Goal: Transaction & Acquisition: Download file/media

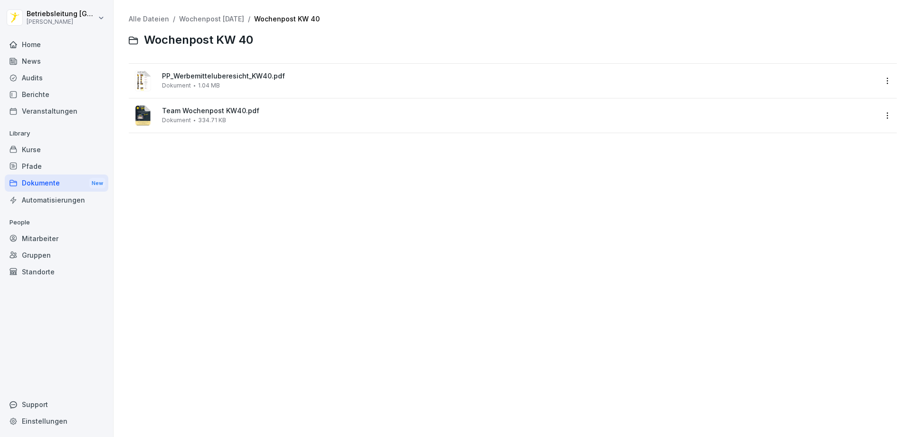
click at [61, 185] on div "Dokumente New" at bounding box center [57, 183] width 104 height 18
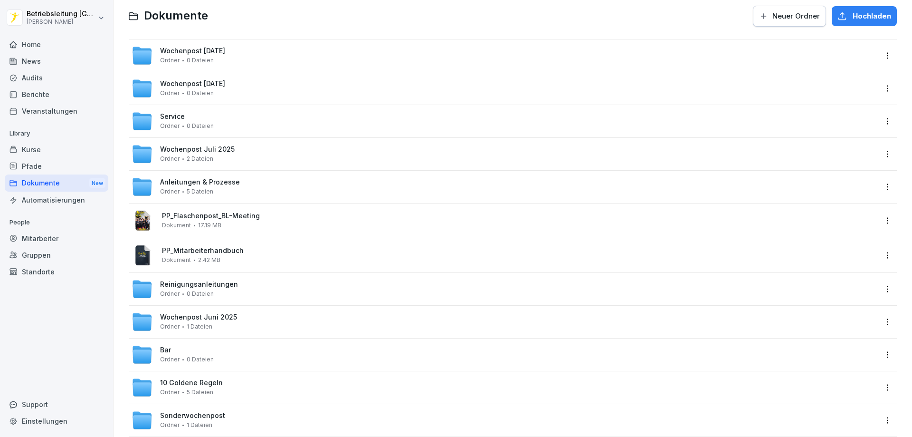
scroll to position [8, 0]
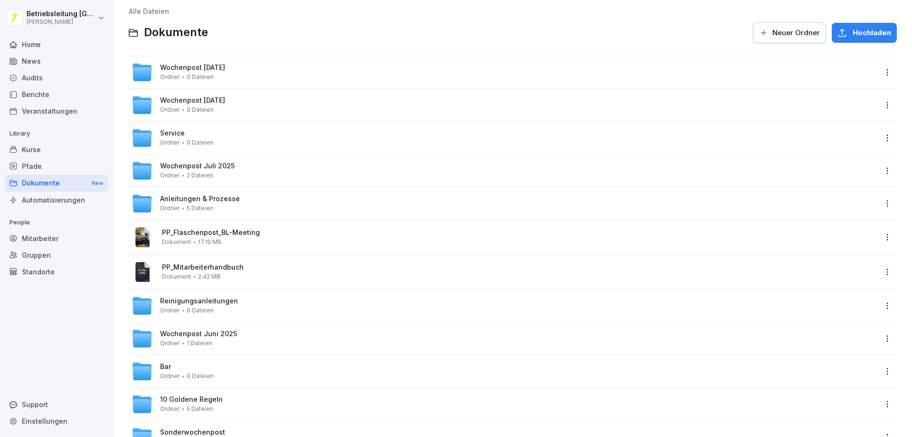
click at [269, 66] on div "Wochenpost [DATE] Ordner 0 Dateien" at bounding box center [504, 72] width 745 height 21
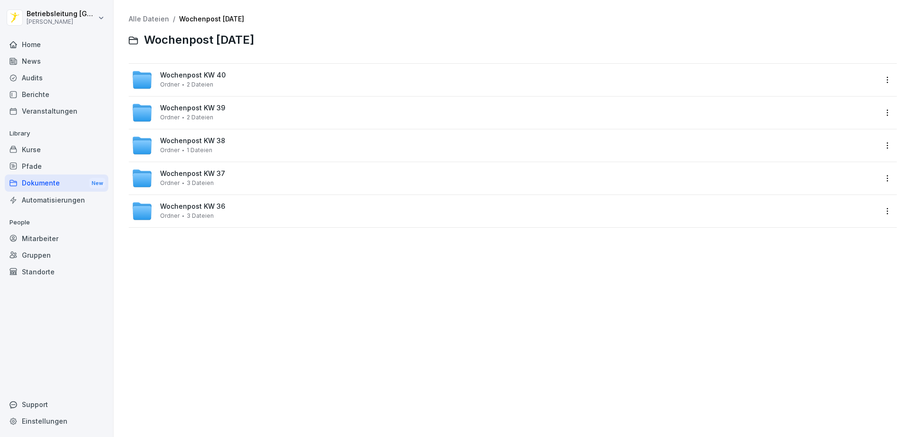
click at [255, 120] on div "Wochenpost KW 39 Ordner 2 Dateien" at bounding box center [504, 112] width 745 height 21
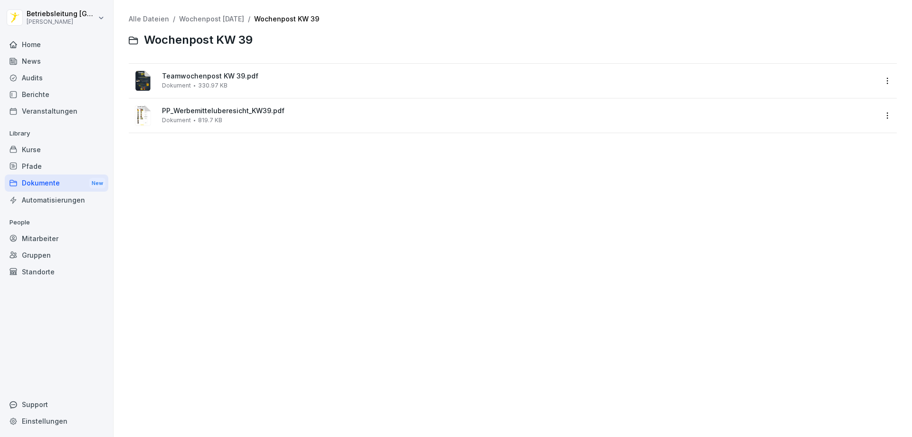
click at [277, 84] on div "Teamwochenpost KW 39.pdf Dokument 330.97 KB" at bounding box center [519, 80] width 715 height 17
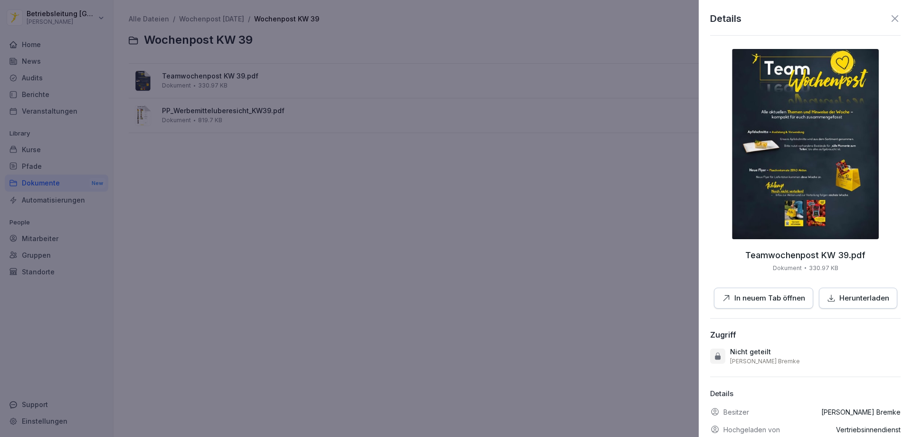
click at [400, 175] on div at bounding box center [456, 218] width 912 height 437
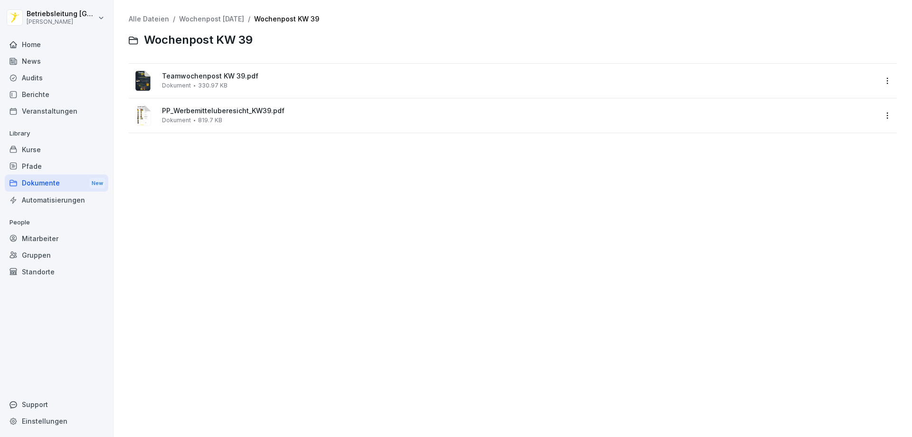
click at [48, 181] on div "Dokumente New" at bounding box center [57, 183] width 104 height 18
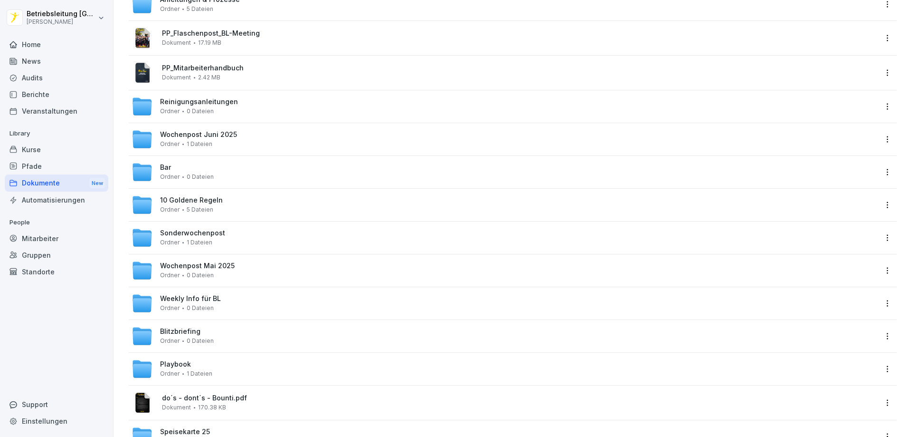
scroll to position [245, 0]
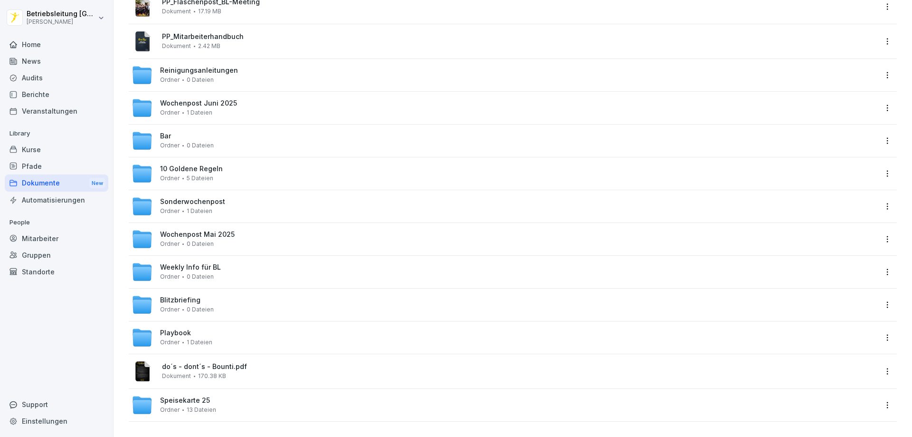
click at [229, 268] on div "Weekly Info für BL Ordner 0 Dateien" at bounding box center [504, 271] width 745 height 21
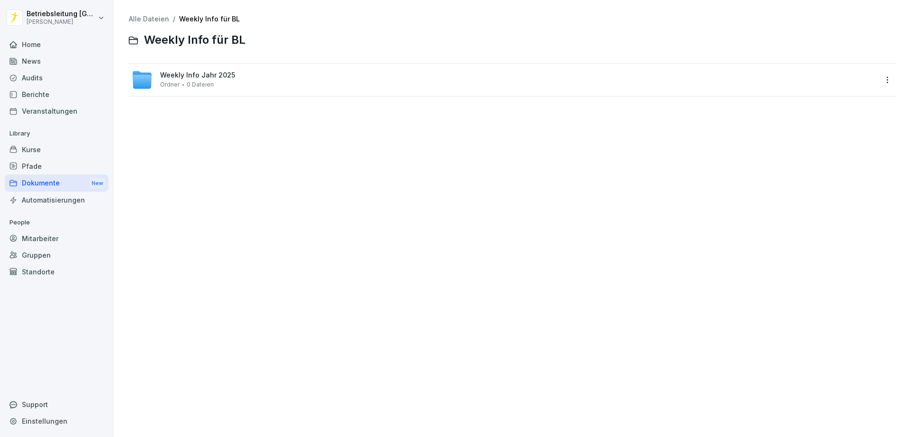
click at [231, 76] on span "Weekly Info Jahr 2025" at bounding box center [197, 75] width 75 height 8
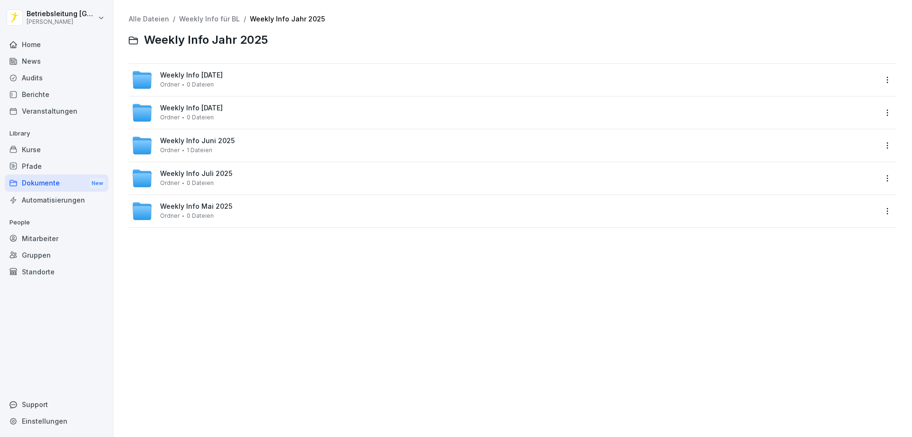
click at [223, 80] on div "Weekly Info [DATE] Ordner 0 Dateien" at bounding box center [191, 79] width 63 height 17
click at [228, 109] on div "Weekly Info KW 39 Ordner 11 Dateien" at bounding box center [504, 112] width 745 height 21
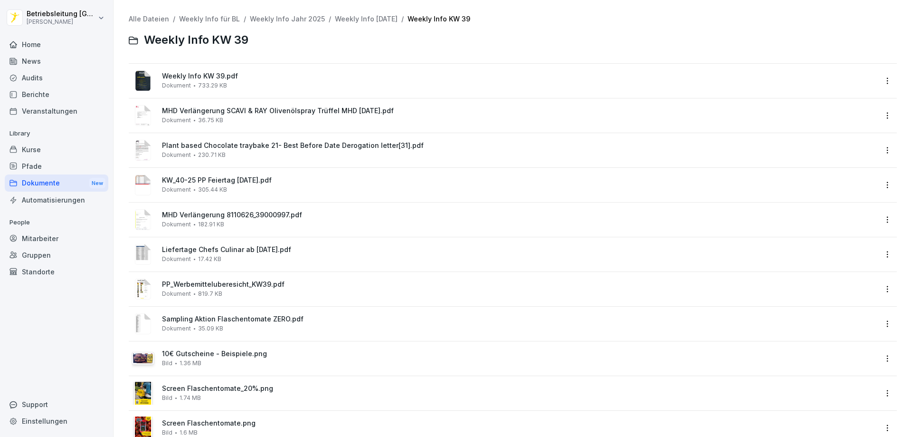
click at [236, 219] on span "MHD Verlängerung 8110626_39000997.pdf" at bounding box center [519, 215] width 715 height 8
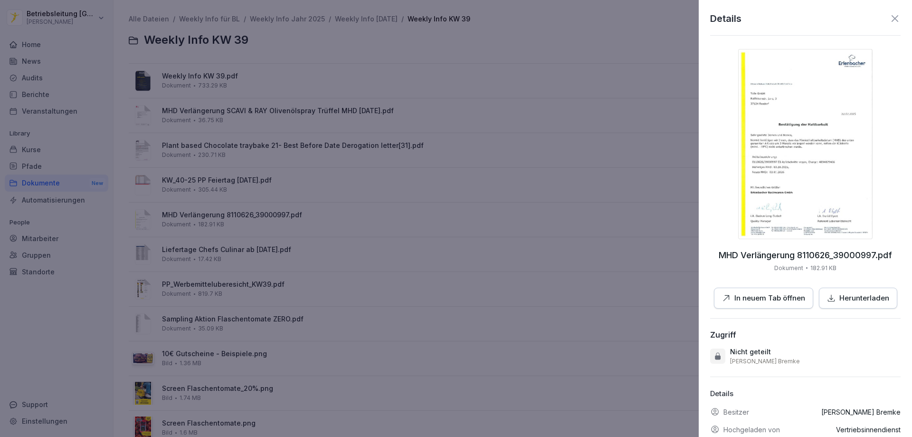
click at [815, 159] on img at bounding box center [805, 144] width 134 height 190
click at [346, 277] on div at bounding box center [456, 218] width 912 height 437
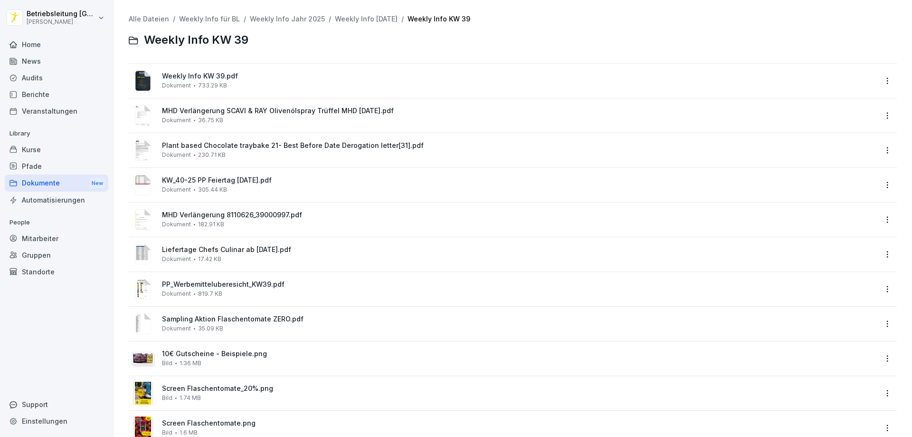
click at [47, 180] on div "Dokumente New" at bounding box center [57, 183] width 104 height 18
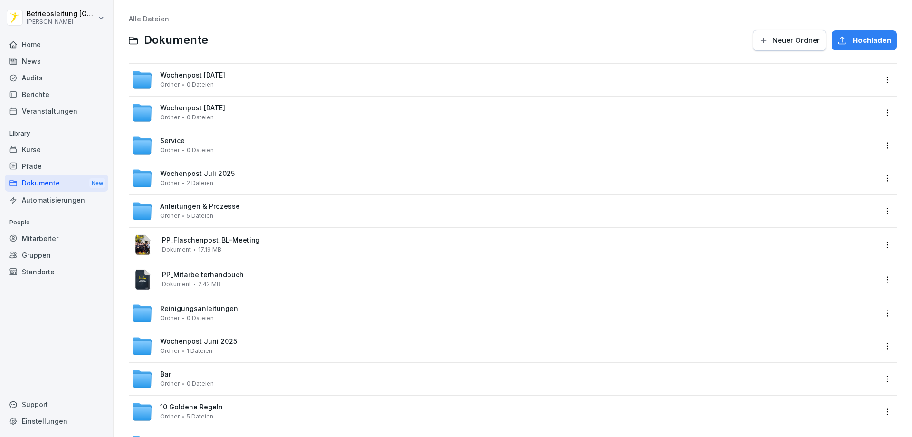
click at [225, 86] on div "Wochenpost [DATE] Ordner 0 Dateien" at bounding box center [192, 79] width 65 height 17
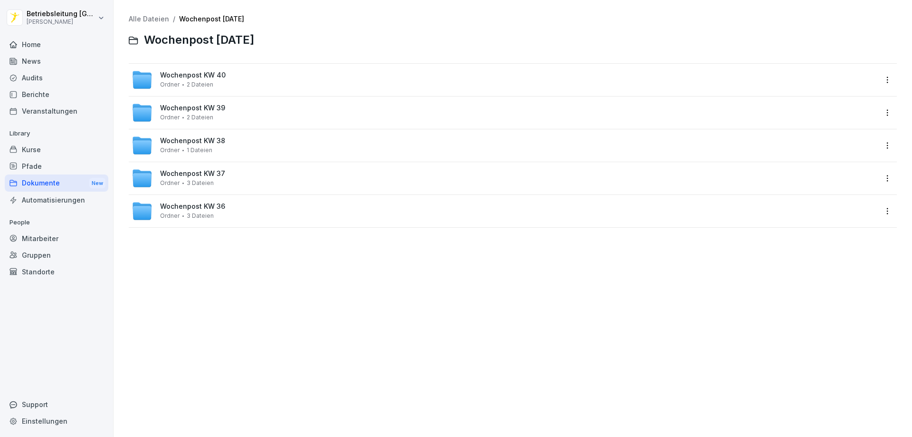
click at [222, 73] on span "Wochenpost KW 40" at bounding box center [193, 75] width 66 height 8
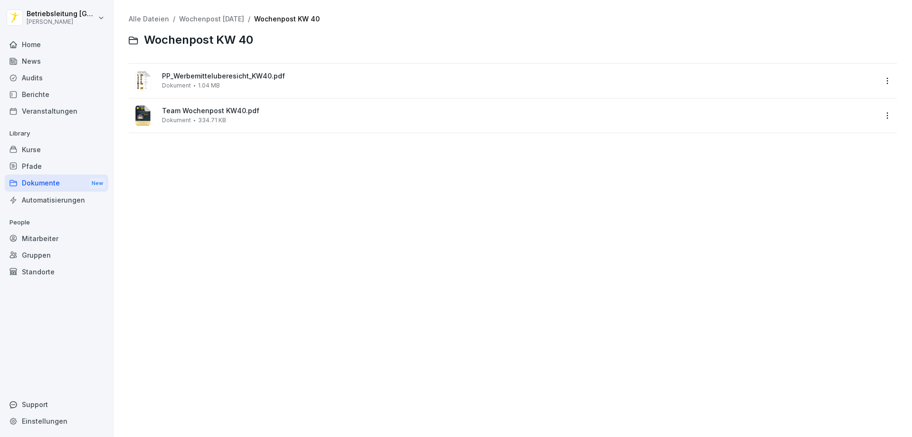
click at [57, 183] on div "Dokumente New" at bounding box center [57, 183] width 104 height 18
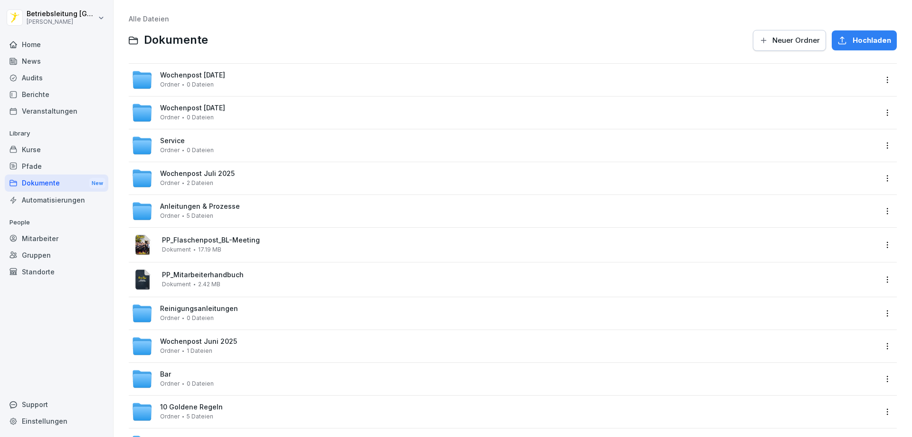
click at [225, 81] on div "Wochenpost [DATE] Ordner 0 Dateien" at bounding box center [192, 79] width 65 height 17
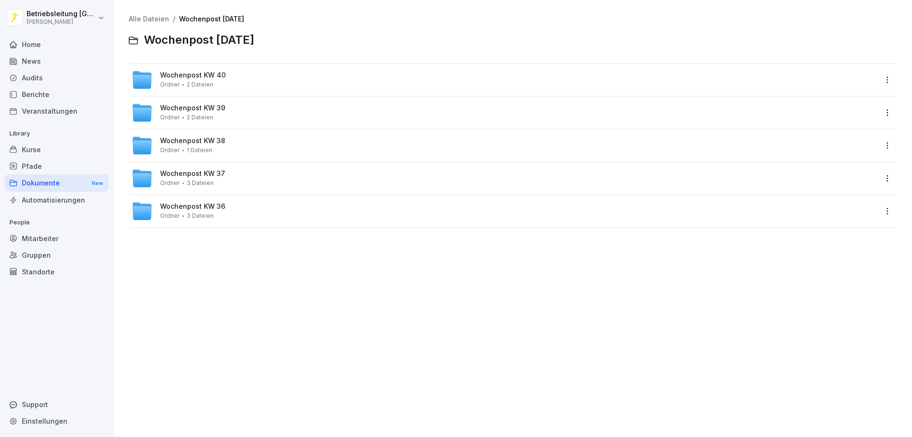
click at [228, 160] on div "Wochenpost KW 38 Ordner 1 Dateien" at bounding box center [513, 145] width 768 height 32
click at [229, 142] on div "Wochenpost KW 38 Ordner 1 Dateien" at bounding box center [504, 145] width 745 height 21
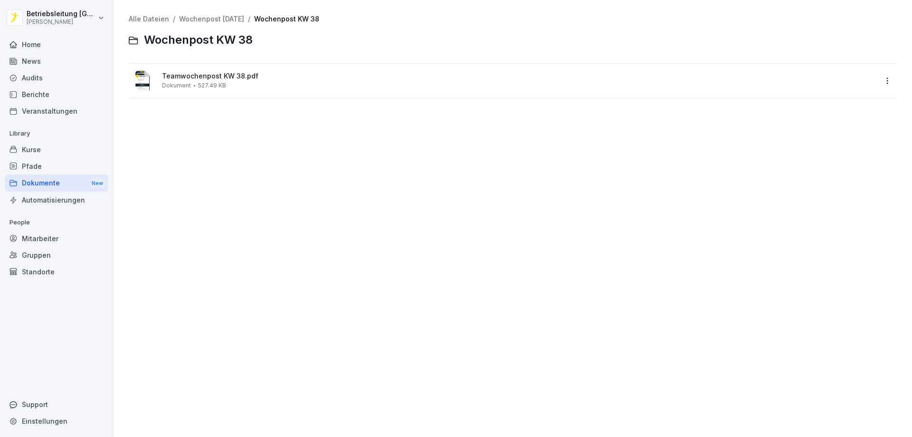
drag, startPoint x: 65, startPoint y: 179, endPoint x: 88, endPoint y: 171, distance: 24.5
click at [65, 179] on div "Dokumente New" at bounding box center [57, 183] width 104 height 18
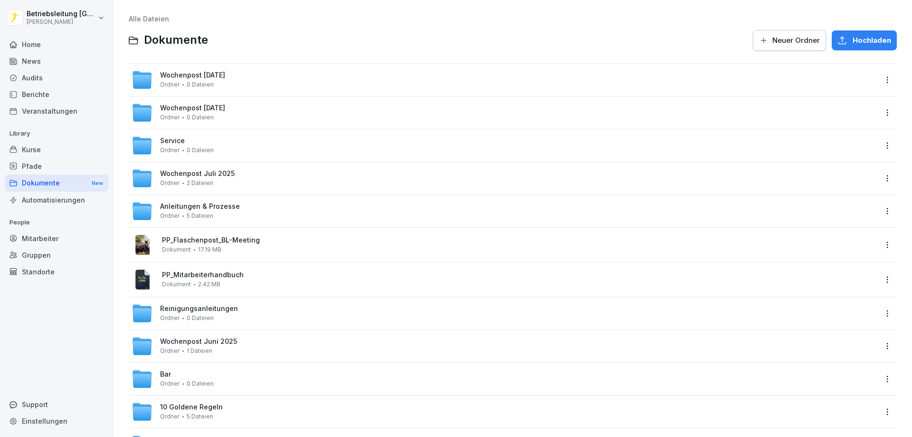
click at [225, 79] on div "Wochenpost [DATE] Ordner 0 Dateien" at bounding box center [192, 79] width 65 height 17
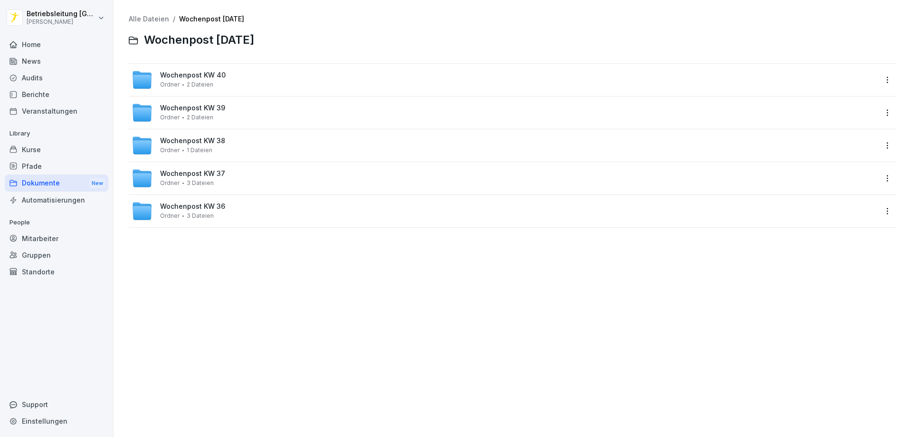
click at [209, 205] on span "Wochenpost KW 36" at bounding box center [192, 206] width 65 height 8
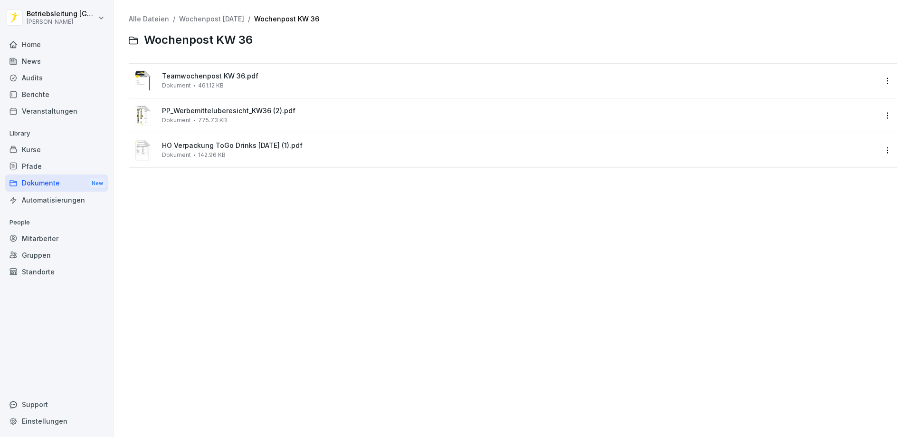
click at [49, 177] on div "Dokumente New" at bounding box center [57, 183] width 104 height 18
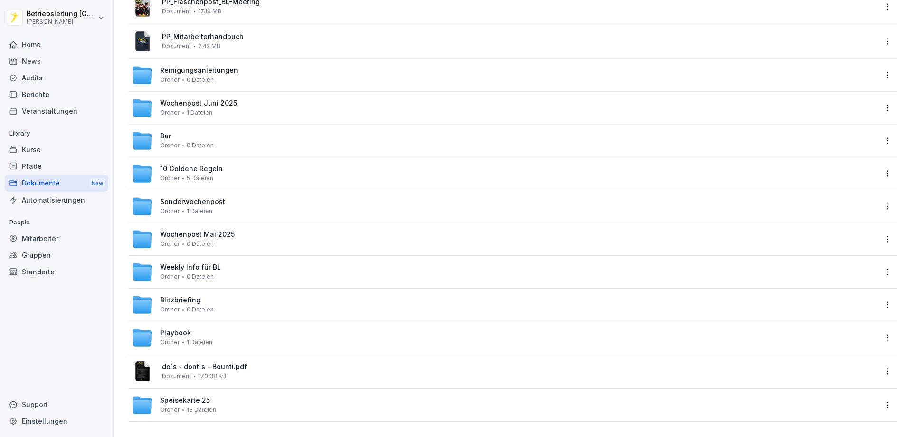
scroll to position [245, 0]
click at [217, 266] on div "Weekly Info für BL Ordner 0 Dateien" at bounding box center [190, 271] width 61 height 17
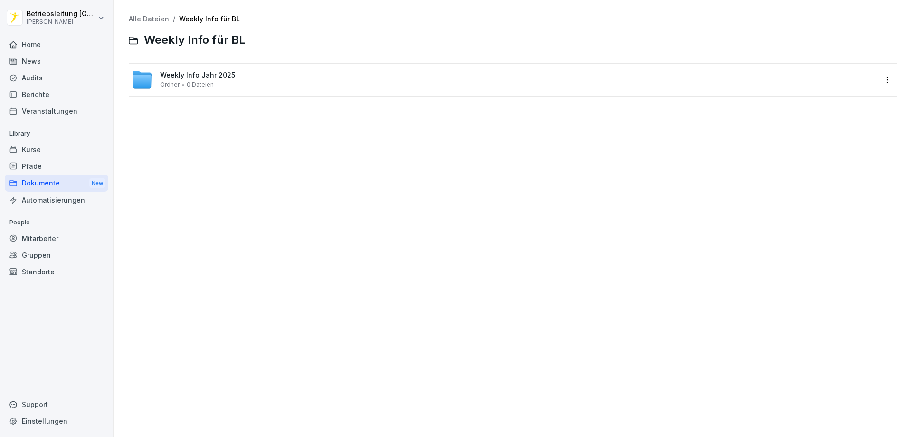
click at [206, 88] on div "Weekly Info Jahr 2025 Ordner 0 Dateien" at bounding box center [504, 79] width 745 height 21
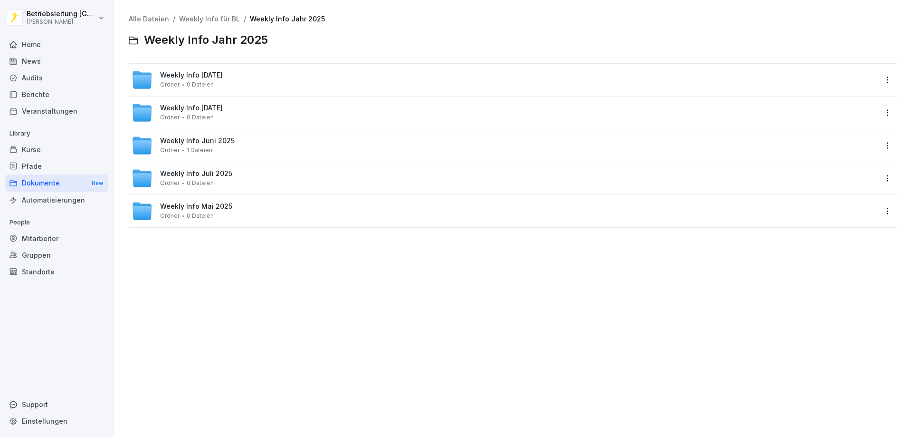
click at [223, 81] on div "Weekly Info [DATE] Ordner 0 Dateien" at bounding box center [191, 79] width 63 height 17
click at [223, 115] on div "Weekly Info KW 39 Ordner 11 Dateien" at bounding box center [504, 112] width 745 height 21
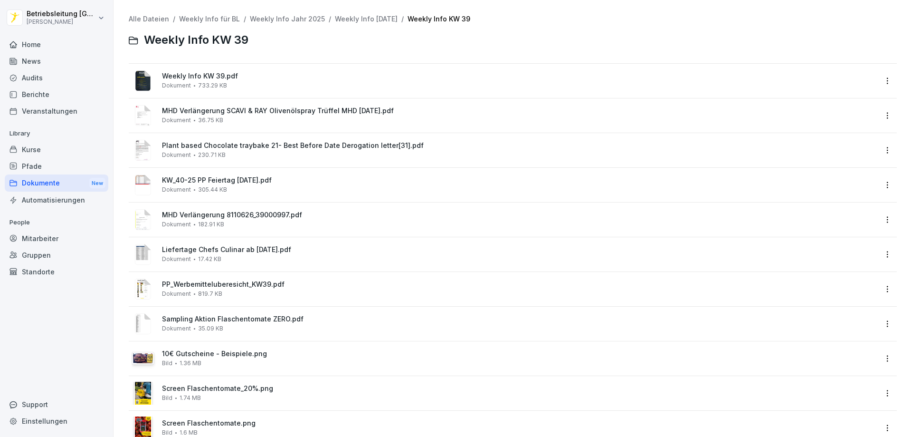
scroll to position [31, 0]
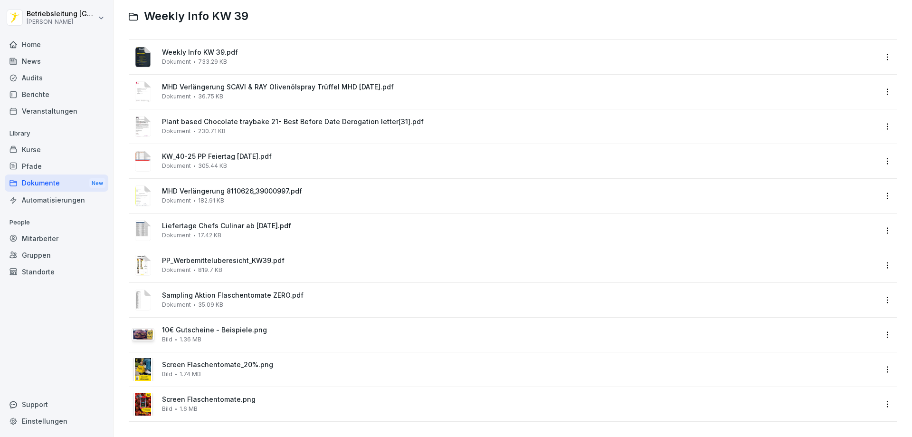
click at [44, 178] on div "Dokumente New" at bounding box center [57, 183] width 104 height 18
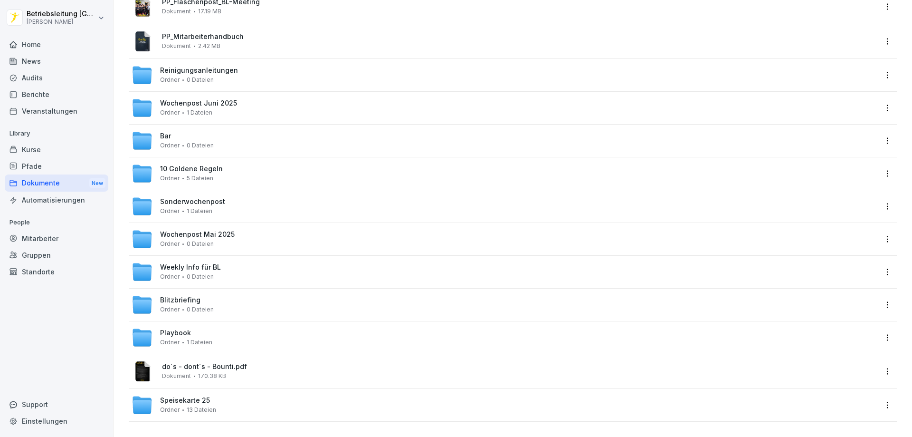
scroll to position [245, 0]
click at [223, 261] on div "Weekly Info für BL Ordner 0 Dateien" at bounding box center [504, 271] width 745 height 21
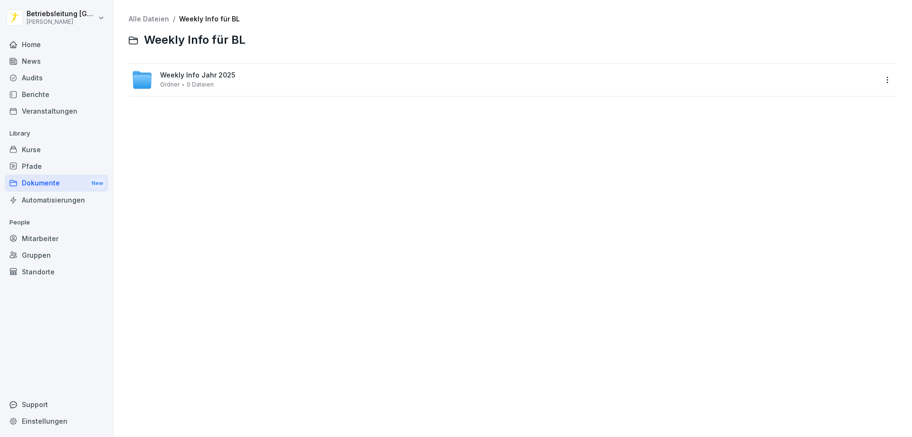
click at [211, 86] on span "0 Dateien" at bounding box center [200, 84] width 27 height 7
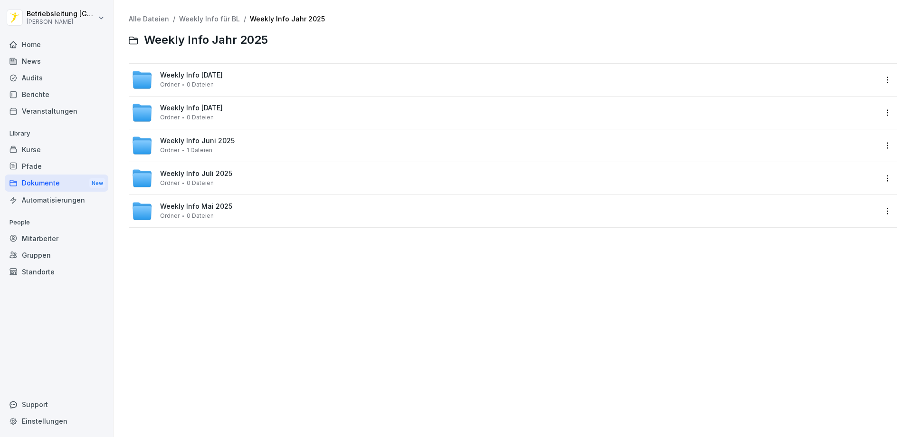
click at [218, 71] on span "Weekly Info [DATE]" at bounding box center [191, 75] width 63 height 8
click at [216, 141] on span "Weekly Info KW 38" at bounding box center [191, 141] width 63 height 8
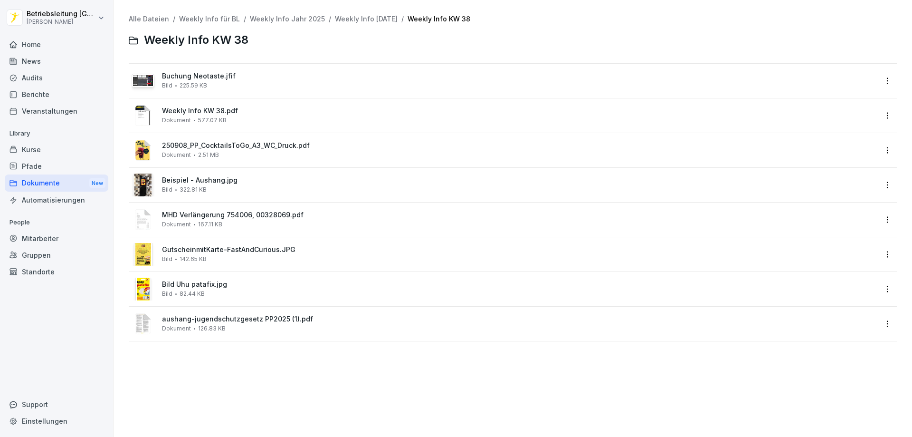
click at [210, 214] on span "MHD Verlängerung 754006, 00328069.pdf" at bounding box center [519, 215] width 715 height 8
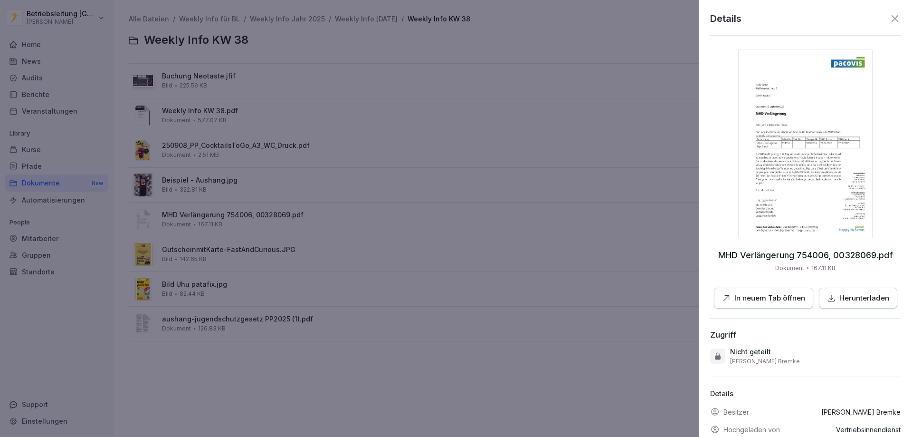
click at [783, 166] on img at bounding box center [805, 144] width 134 height 190
click at [280, 367] on div at bounding box center [456, 218] width 912 height 437
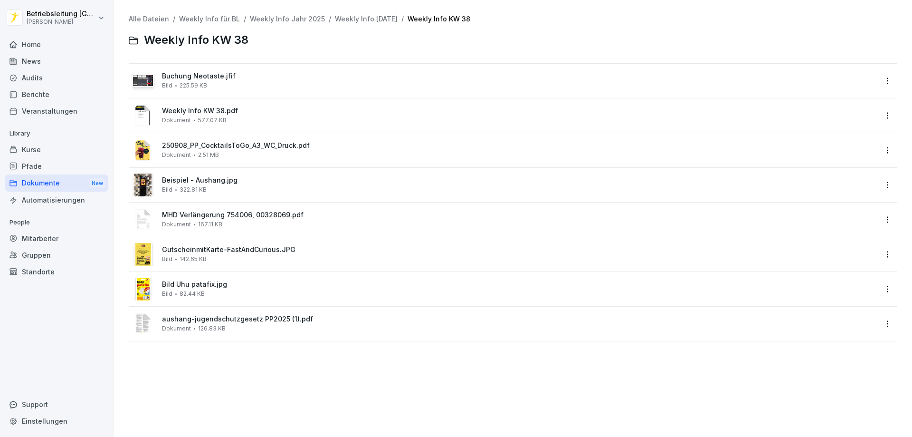
click at [57, 183] on div "Dokumente New" at bounding box center [57, 183] width 104 height 18
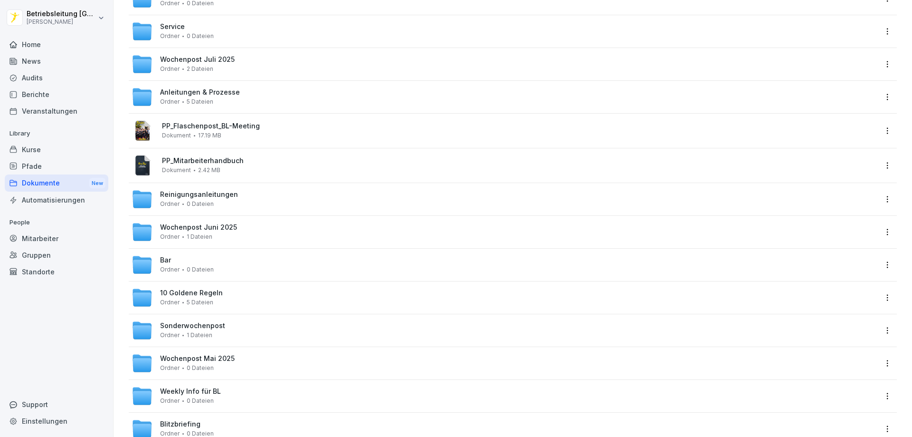
scroll to position [245, 0]
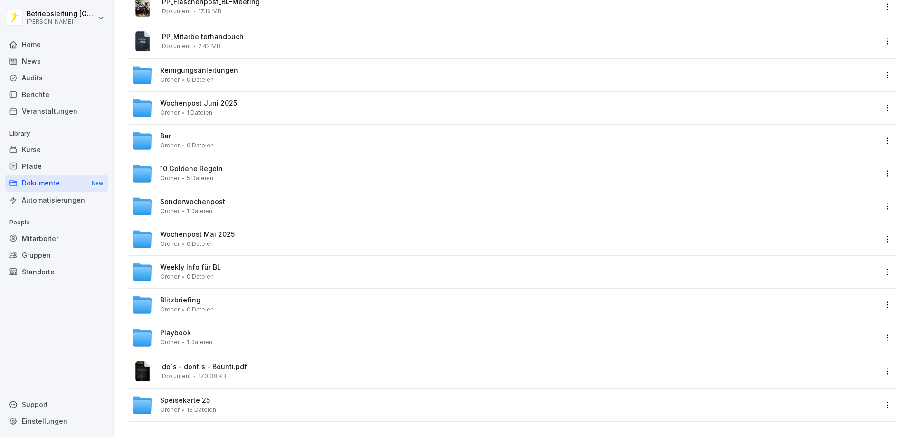
click at [237, 275] on div "Weekly Info für BL Ordner 0 Dateien" at bounding box center [504, 271] width 745 height 21
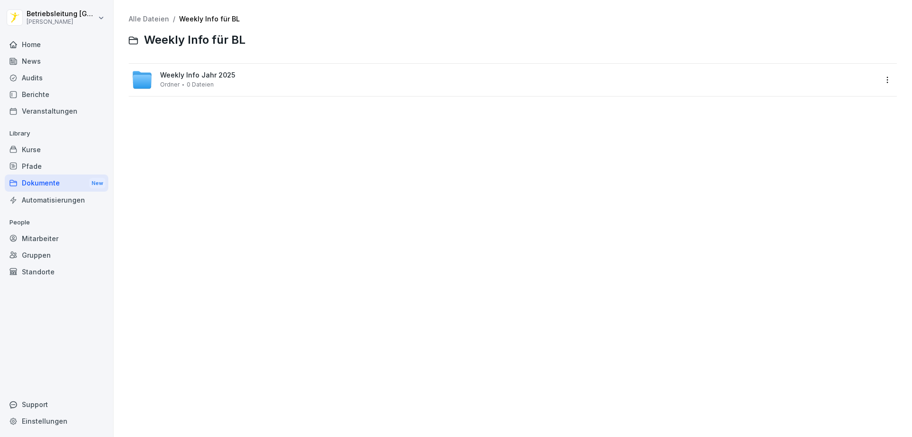
click at [232, 79] on div "Weekly Info Jahr 2025 Ordner 0 Dateien" at bounding box center [504, 79] width 745 height 21
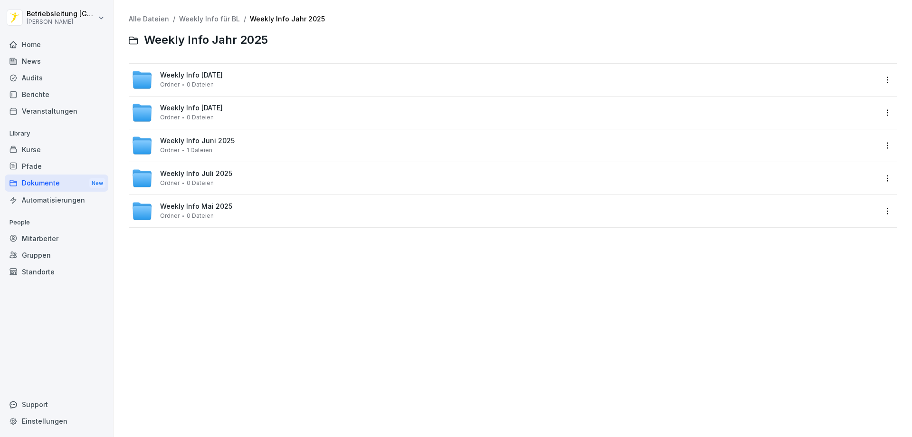
click at [223, 77] on span "Weekly Info [DATE]" at bounding box center [191, 75] width 63 height 8
click at [246, 86] on div "Weekly Info KW 40 Ordner 9 Dateien" at bounding box center [504, 79] width 745 height 21
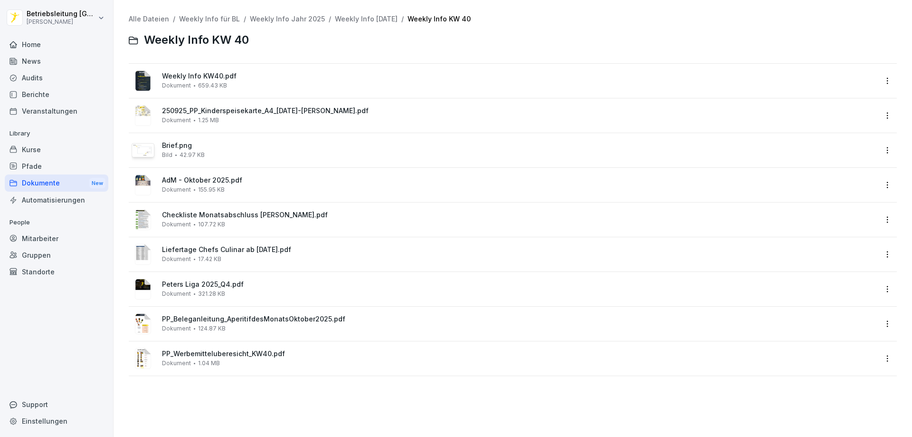
click at [225, 219] on span "Checkliste Monatsabschluss [PERSON_NAME].pdf" at bounding box center [519, 215] width 715 height 8
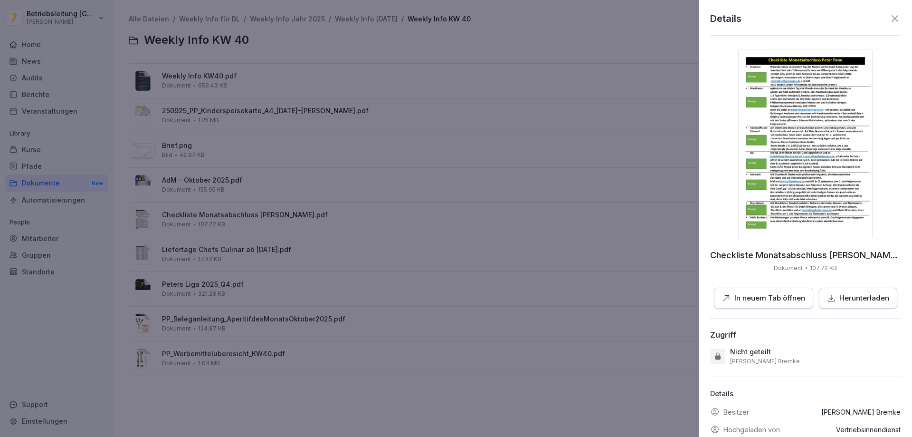
click at [839, 299] on p "Herunterladen" at bounding box center [864, 298] width 50 height 11
